Goal: Book appointment/travel/reservation

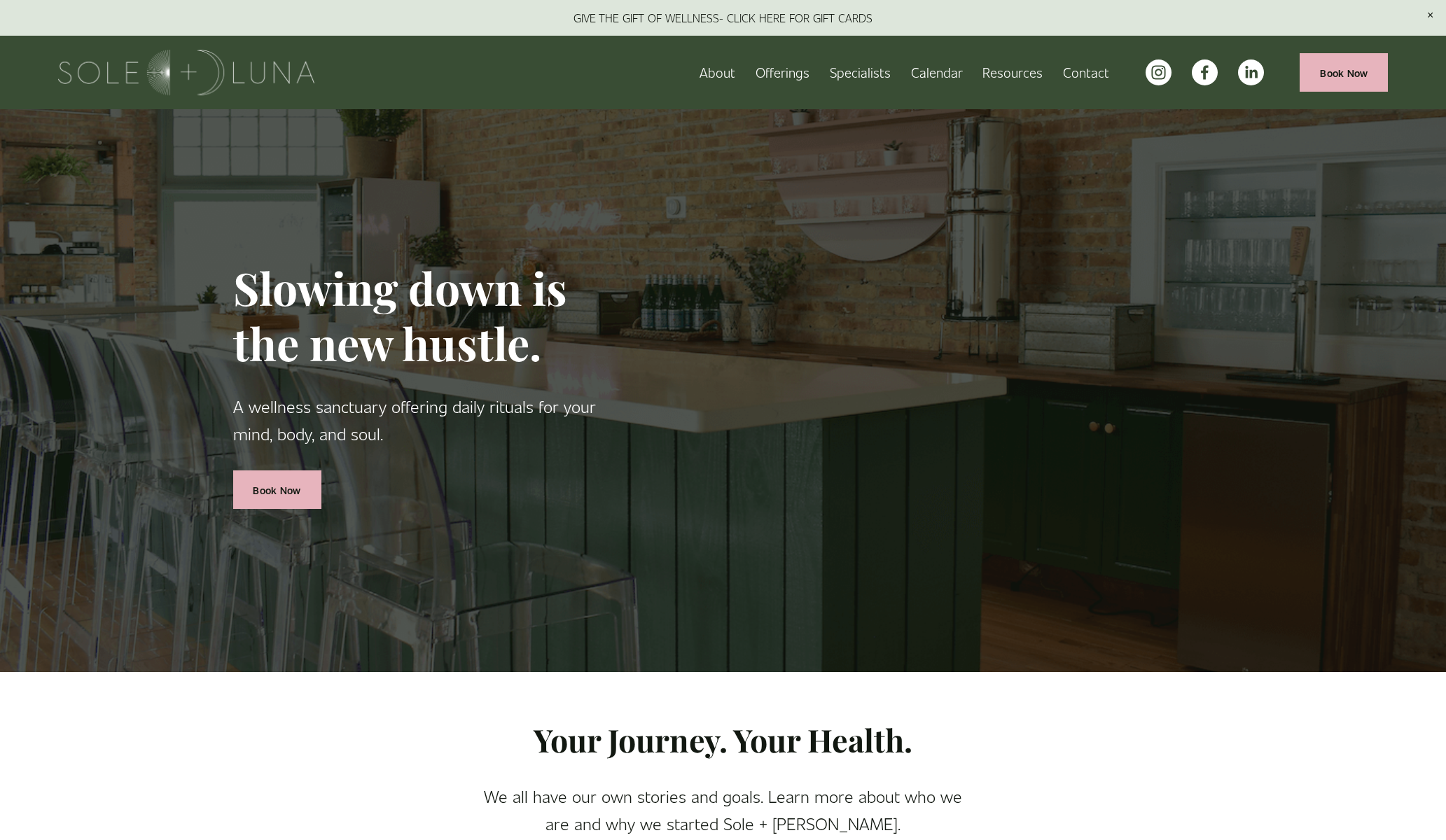
click at [0, 0] on span "Charm School!" at bounding box center [0, 0] width 0 height 0
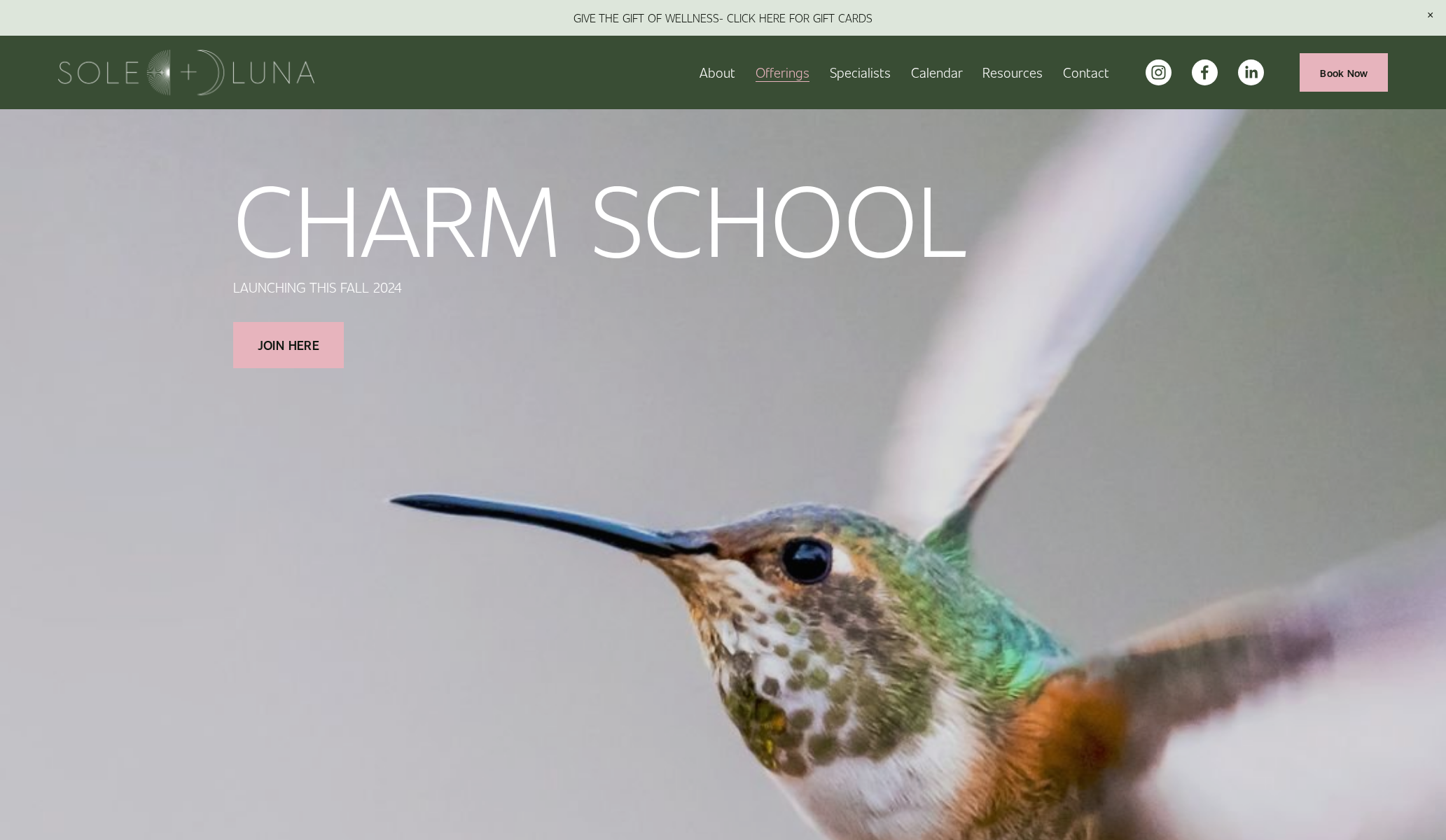
click at [0, 0] on span "Wellness Experiences" at bounding box center [0, 0] width 0 height 0
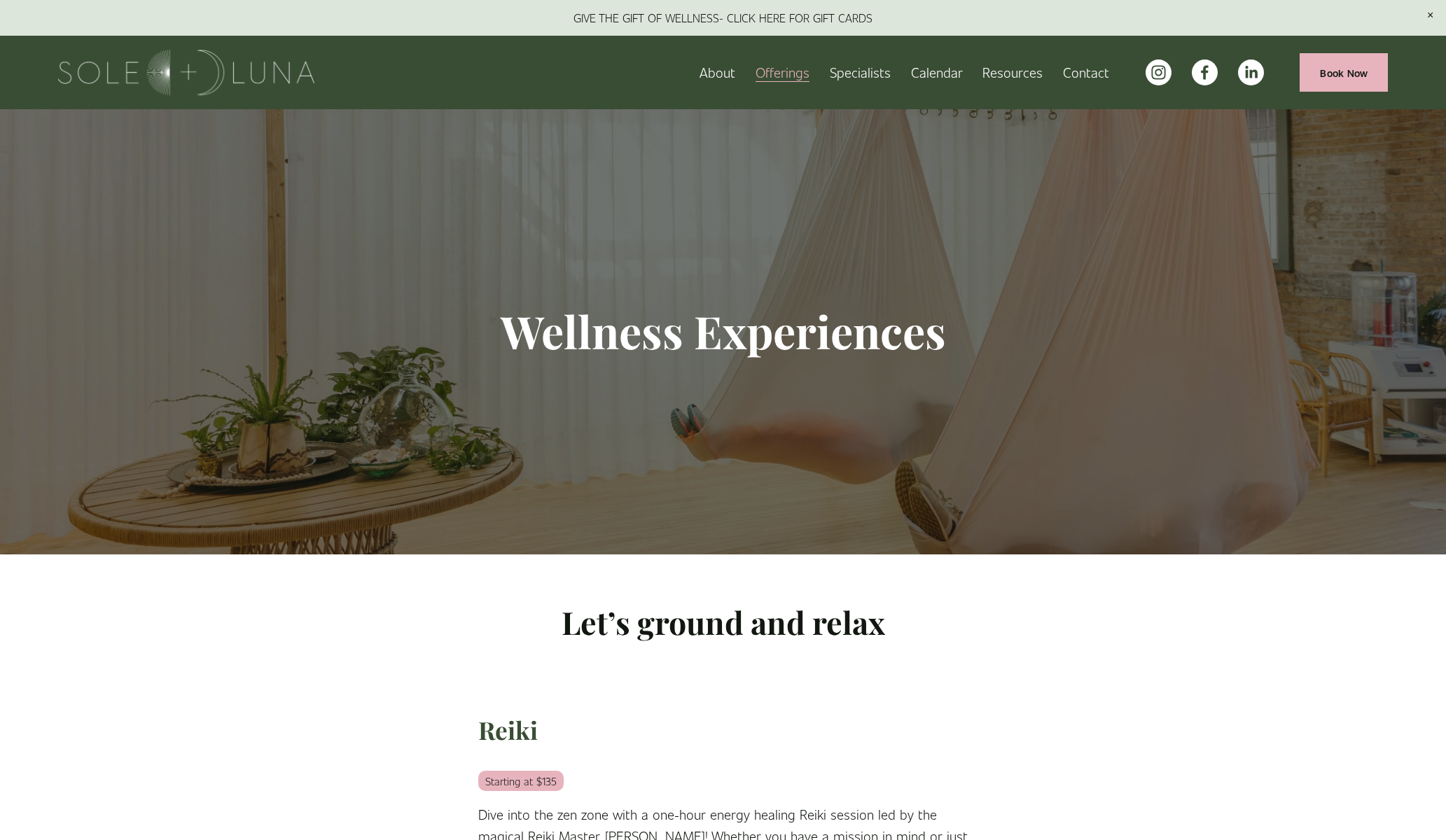
click at [0, 0] on span "Rituals" at bounding box center [0, 0] width 0 height 0
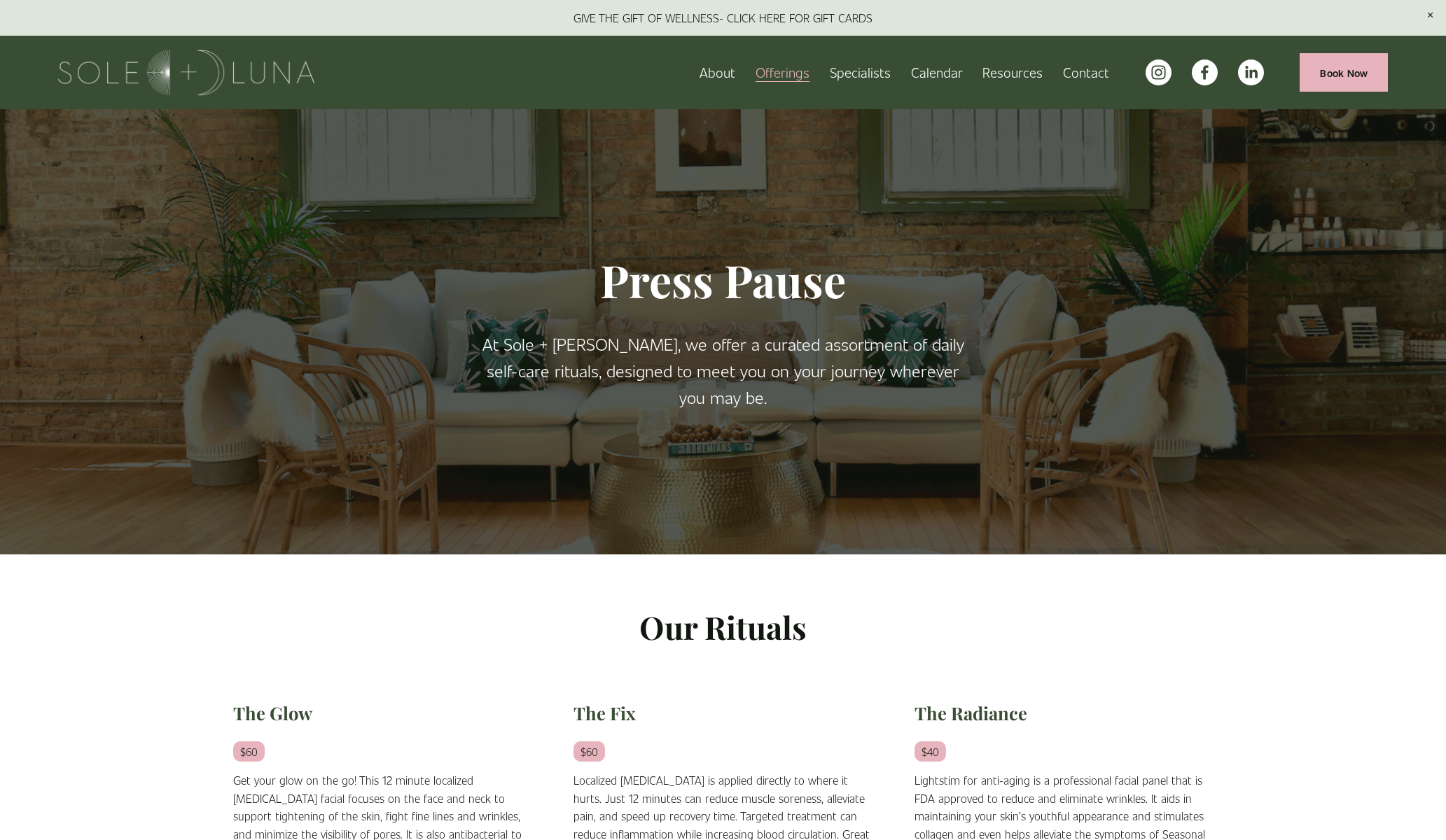
click at [925, 68] on link "Calendar" at bounding box center [937, 72] width 52 height 24
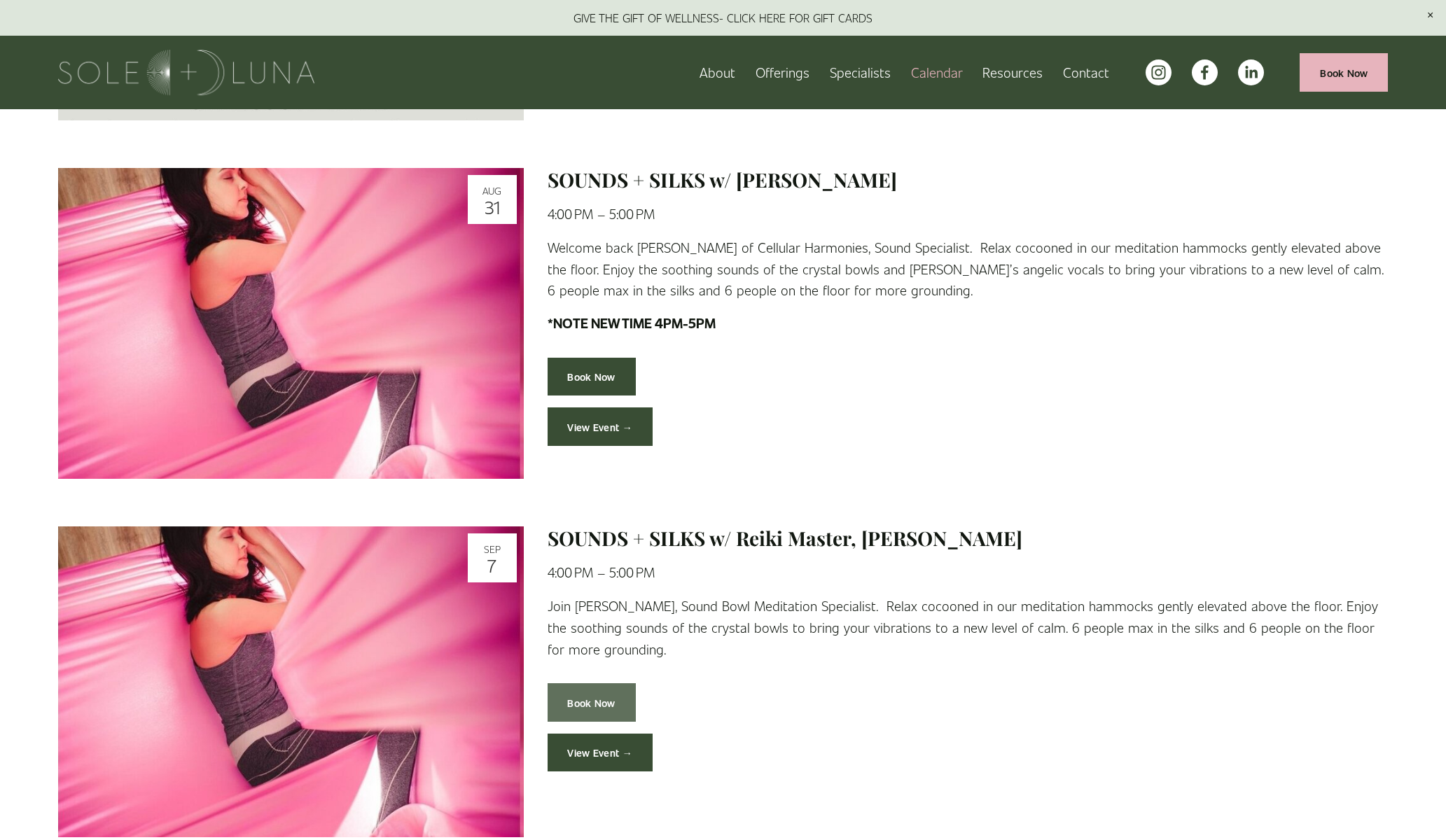
scroll to position [841, 0]
click at [607, 702] on link "Book Now" at bounding box center [592, 703] width 89 height 38
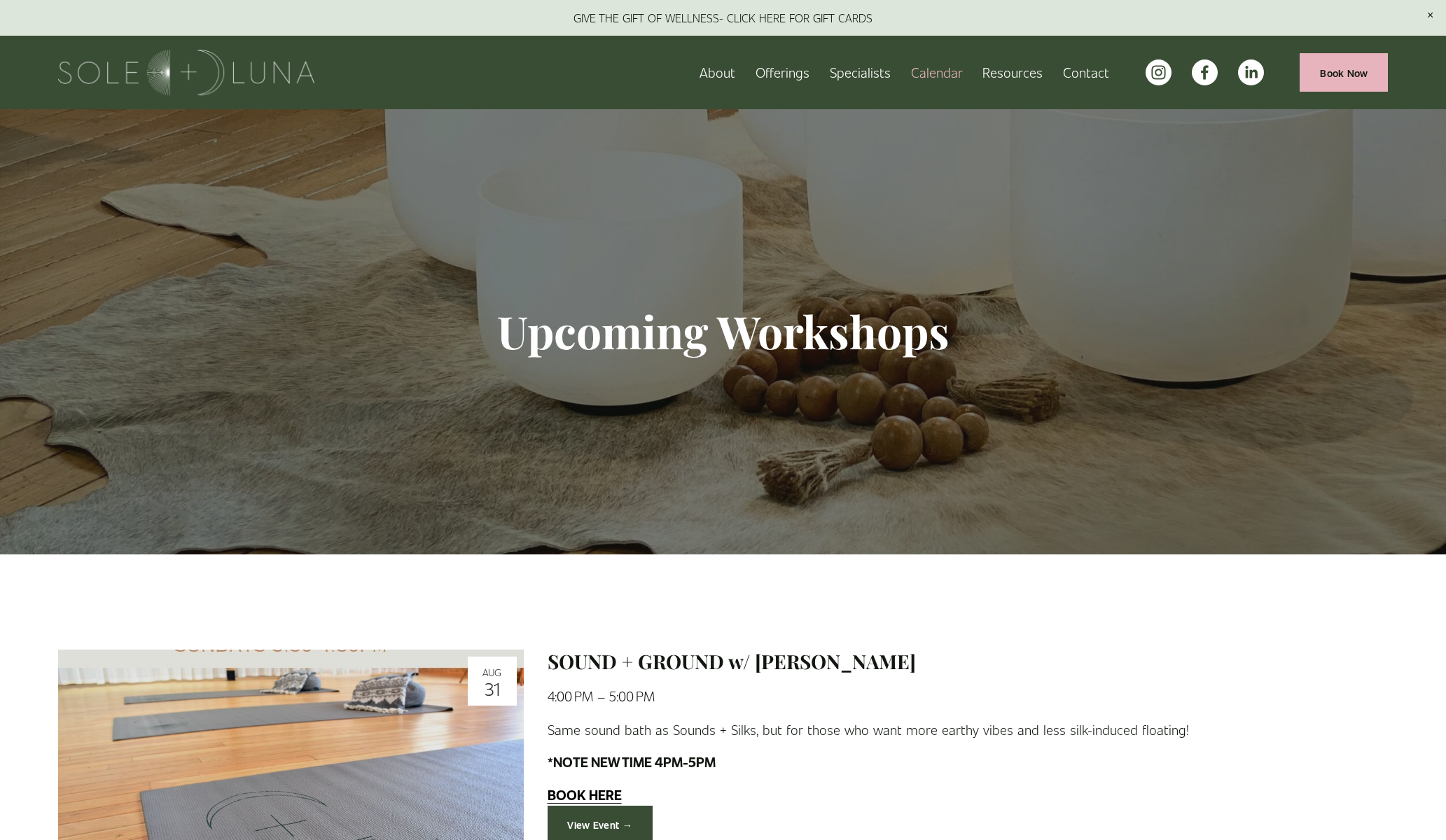
scroll to position [1, 0]
